Goal: Task Accomplishment & Management: Manage account settings

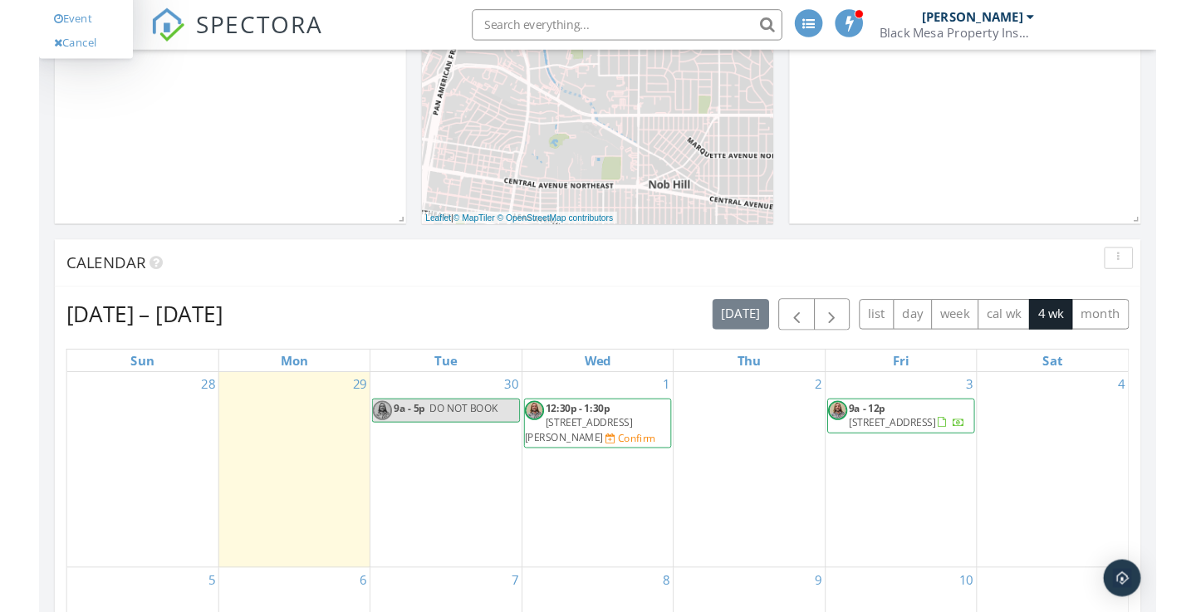
scroll to position [462, 0]
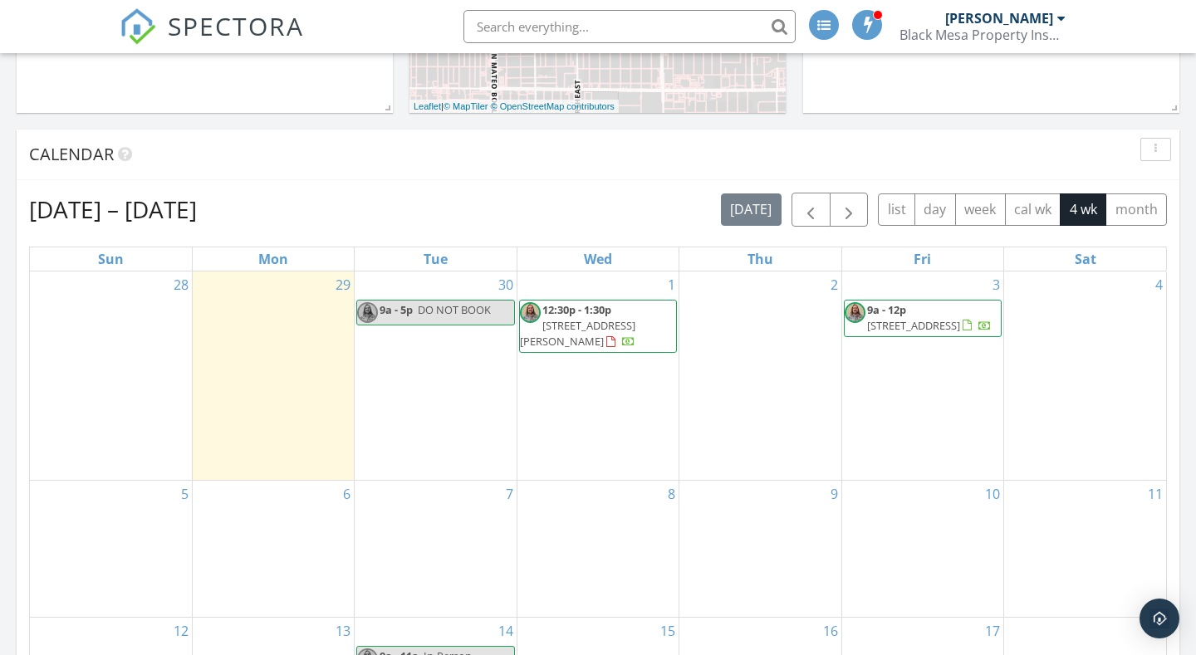
scroll to position [520, 0]
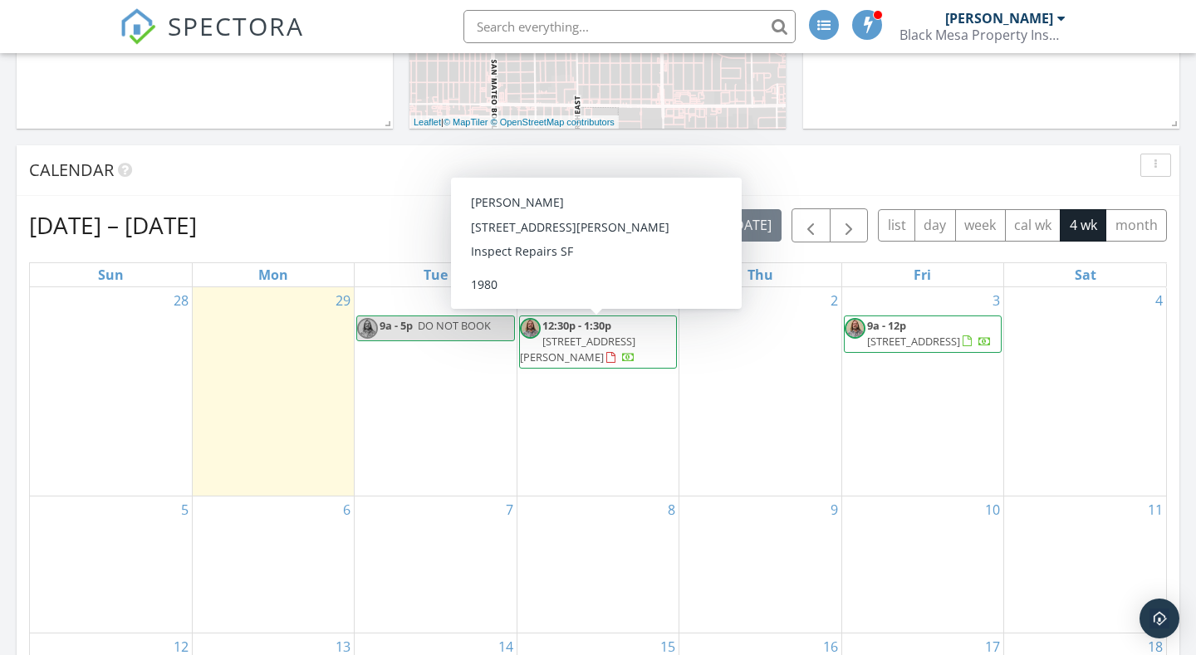
click at [623, 343] on span "[STREET_ADDRESS][PERSON_NAME]" at bounding box center [577, 349] width 115 height 31
